Goal: Transaction & Acquisition: Purchase product/service

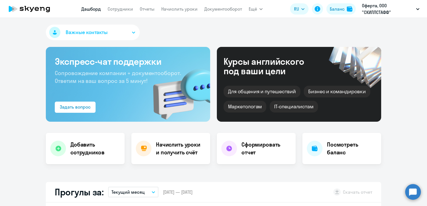
select select "30"
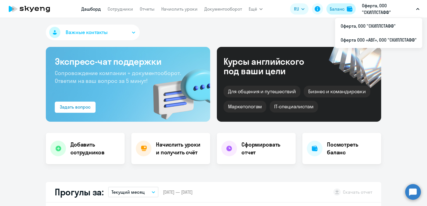
click at [338, 10] on div "Баланс" at bounding box center [337, 9] width 15 height 7
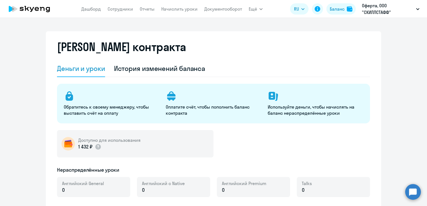
select select "english_adult_not_native_speaker"
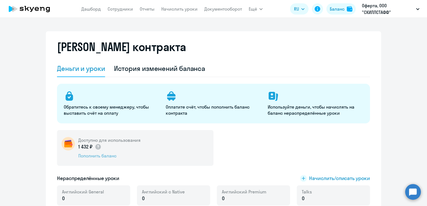
click at [109, 154] on div "Пополнить баланс" at bounding box center [109, 156] width 62 height 6
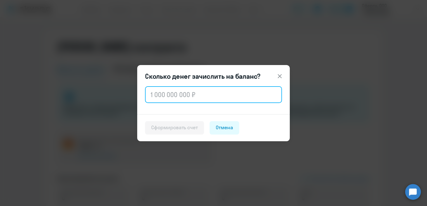
click at [170, 96] on input "text" at bounding box center [213, 94] width 137 height 17
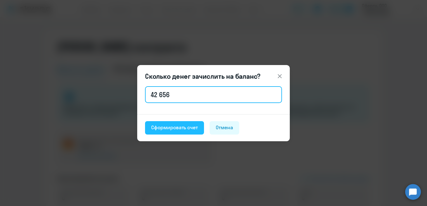
type input "42 656"
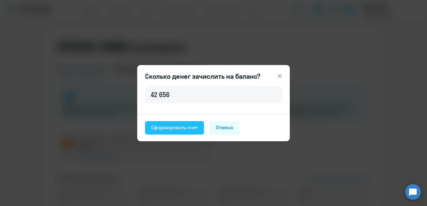
click at [187, 134] on button "Сформировать счет" at bounding box center [174, 127] width 59 height 13
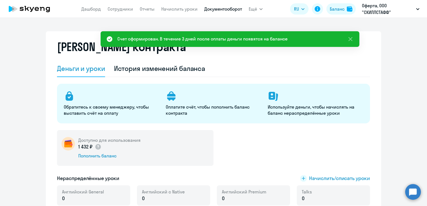
click at [219, 10] on link "Документооборот" at bounding box center [223, 9] width 38 height 6
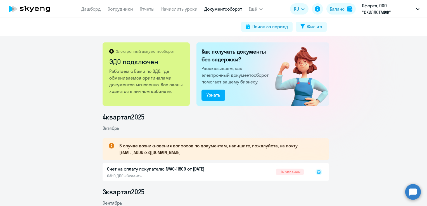
click at [316, 171] on rect at bounding box center [319, 172] width 7 height 7
click at [317, 172] on rect at bounding box center [319, 172] width 7 height 7
